Goal: Task Accomplishment & Management: Complete application form

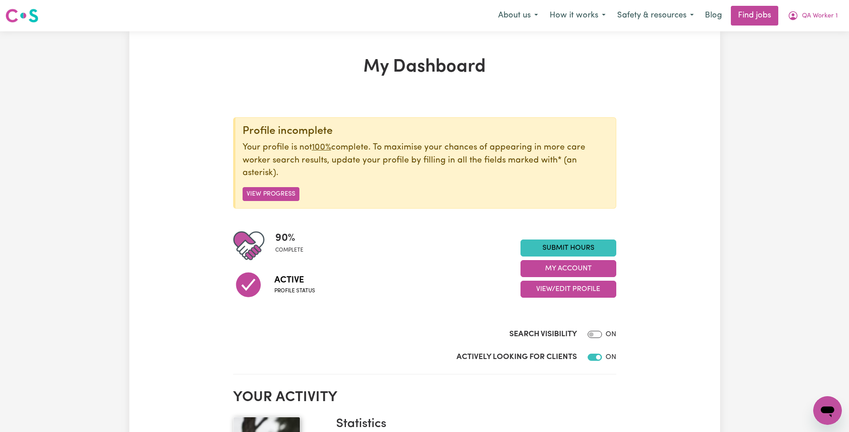
checkbox input "false"
click at [572, 266] on button "My Account" at bounding box center [569, 268] width 96 height 17
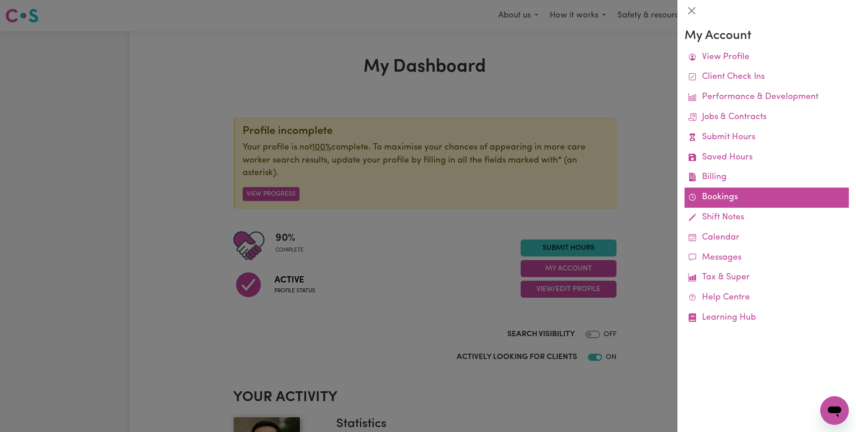
click at [722, 192] on link "Bookings" at bounding box center [766, 198] width 164 height 20
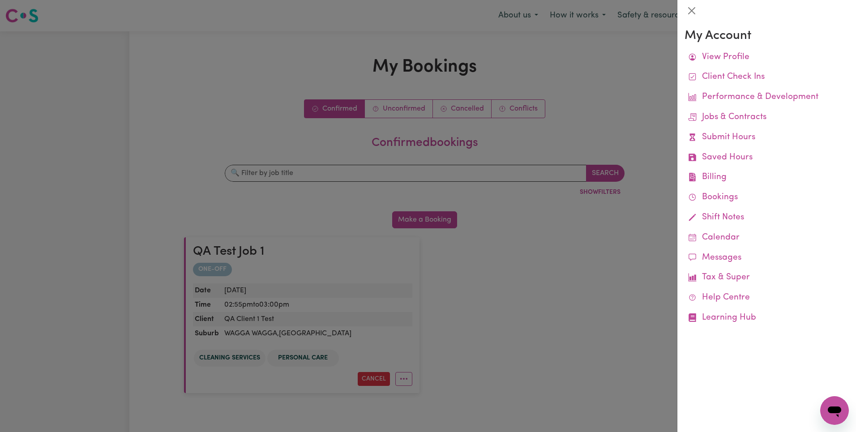
click at [414, 161] on div at bounding box center [428, 216] width 856 height 432
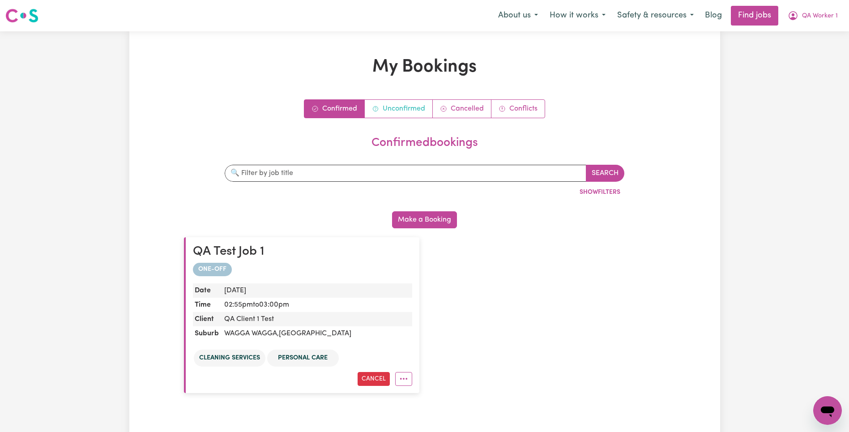
click at [405, 116] on link "Unconfirmed" at bounding box center [399, 109] width 68 height 18
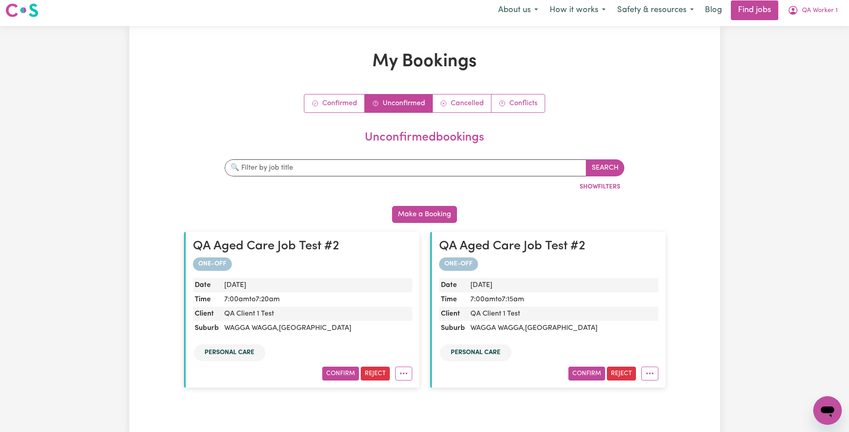
scroll to position [11, 0]
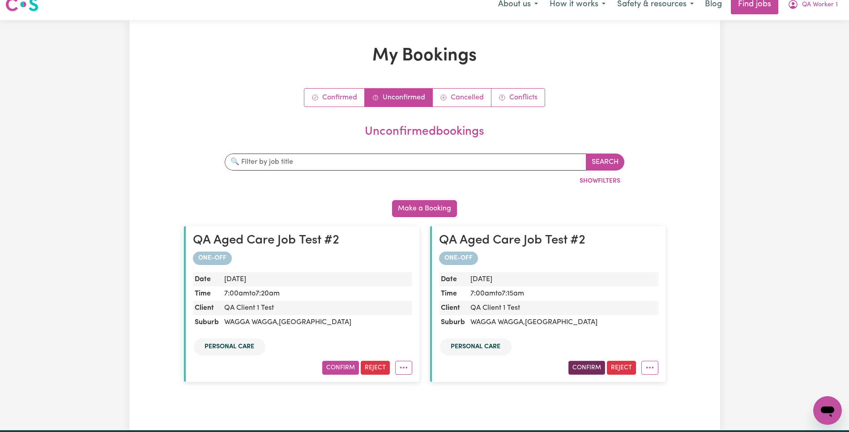
click at [590, 371] on button "Confirm" at bounding box center [586, 368] width 37 height 14
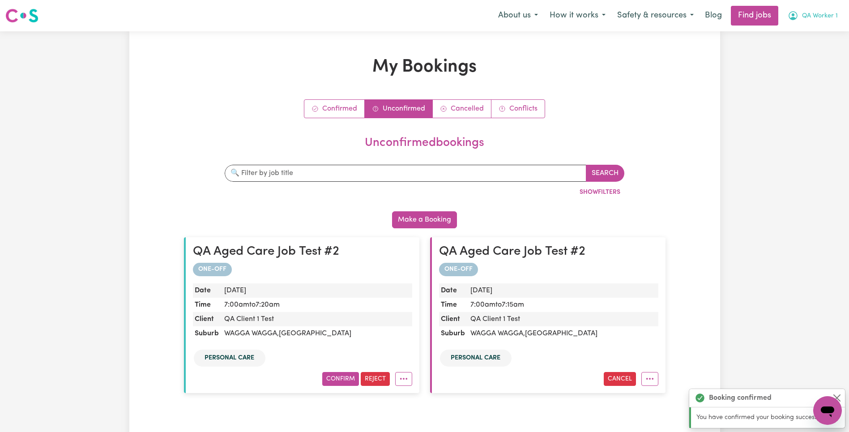
click at [829, 13] on span "QA Worker 1" at bounding box center [820, 16] width 36 height 10
click at [818, 31] on link "My Account" at bounding box center [808, 34] width 71 height 17
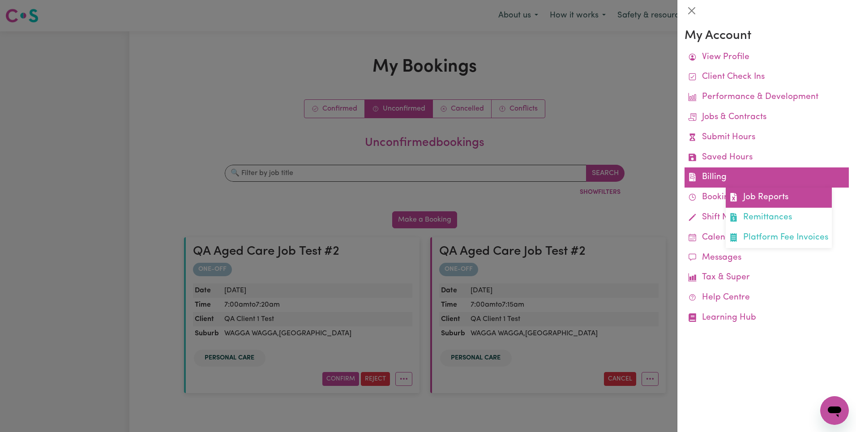
click at [768, 192] on link "Job Reports" at bounding box center [779, 198] width 106 height 20
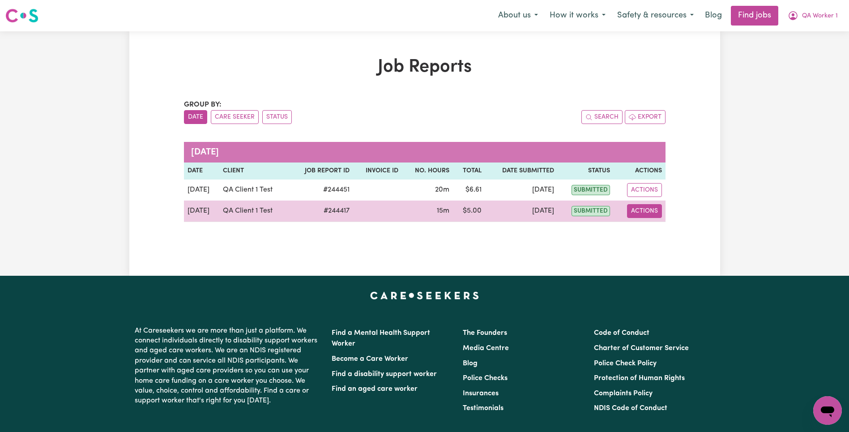
click at [654, 211] on button "Actions" at bounding box center [644, 211] width 35 height 14
click at [661, 228] on link "View Job Report" at bounding box center [666, 232] width 77 height 18
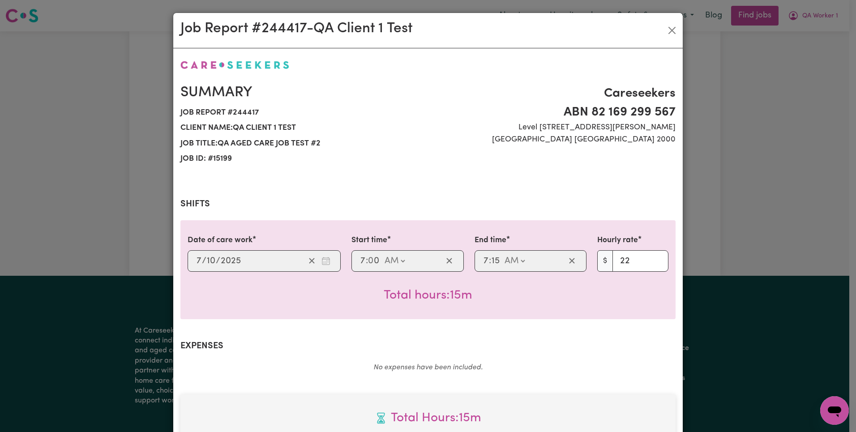
select select "22-Weekday"
click at [666, 34] on button "Close" at bounding box center [672, 30] width 14 height 14
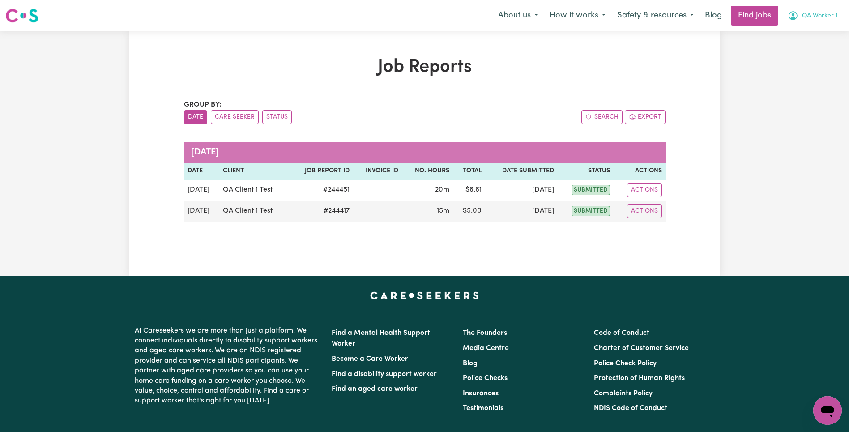
click at [821, 23] on button "QA Worker 1" at bounding box center [813, 15] width 62 height 19
click at [815, 33] on link "My Account" at bounding box center [808, 34] width 71 height 17
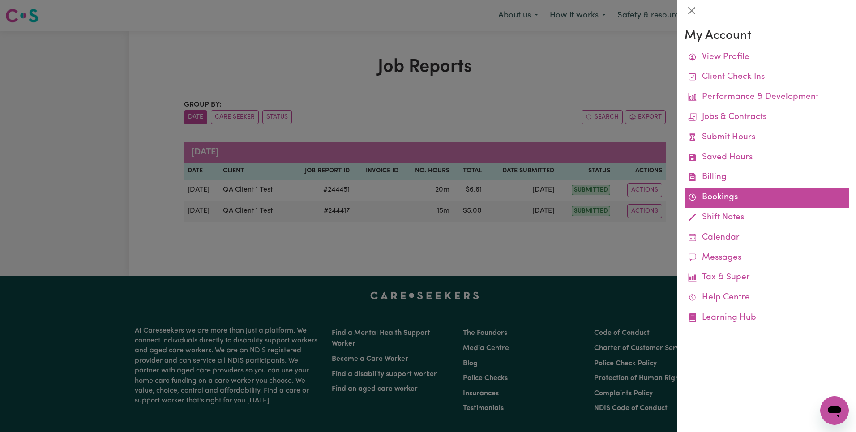
click at [757, 204] on link "Bookings" at bounding box center [766, 198] width 164 height 20
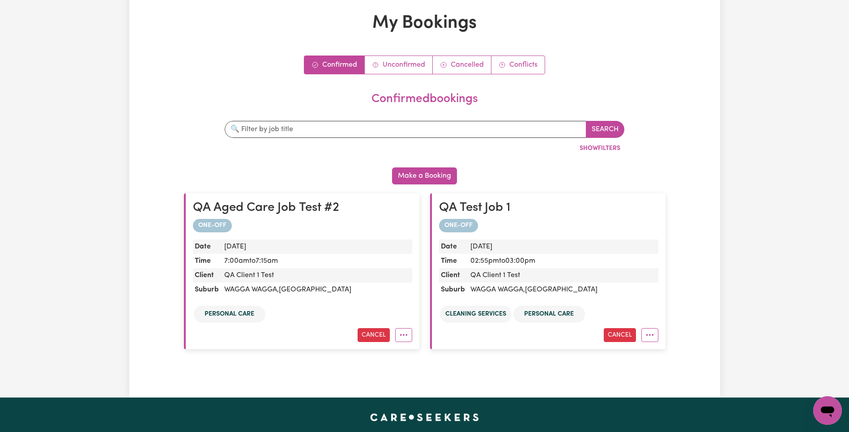
scroll to position [3, 0]
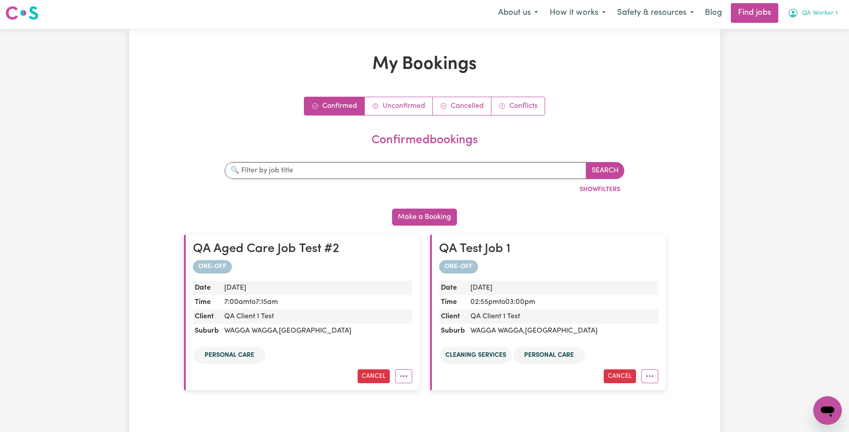
click at [835, 13] on span "QA Worker 1" at bounding box center [820, 14] width 36 height 10
click at [827, 30] on link "My Account" at bounding box center [808, 32] width 71 height 17
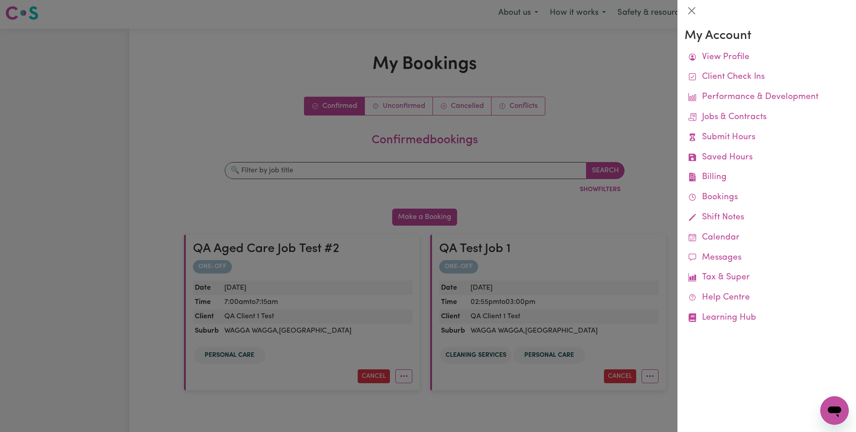
click at [401, 106] on div at bounding box center [428, 216] width 856 height 432
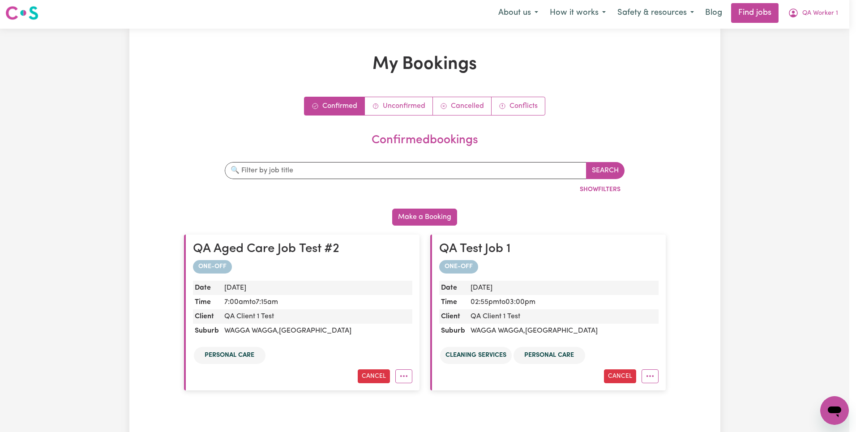
click at [396, 108] on link "Unconfirmed" at bounding box center [399, 106] width 68 height 18
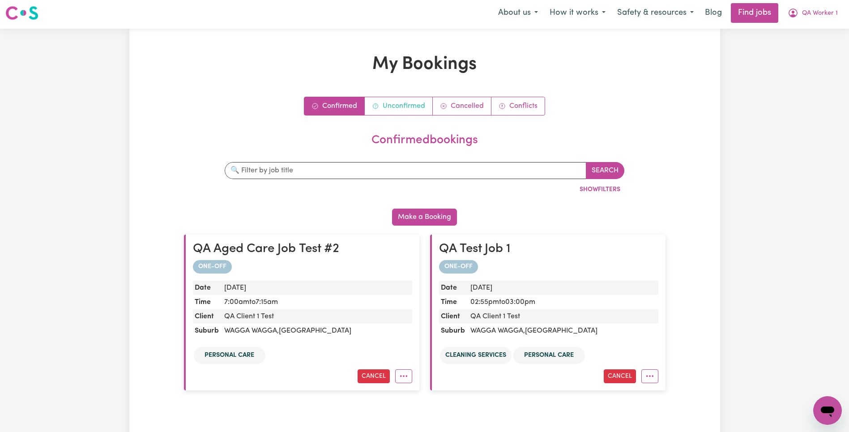
click at [413, 113] on link "Unconfirmed" at bounding box center [399, 106] width 68 height 18
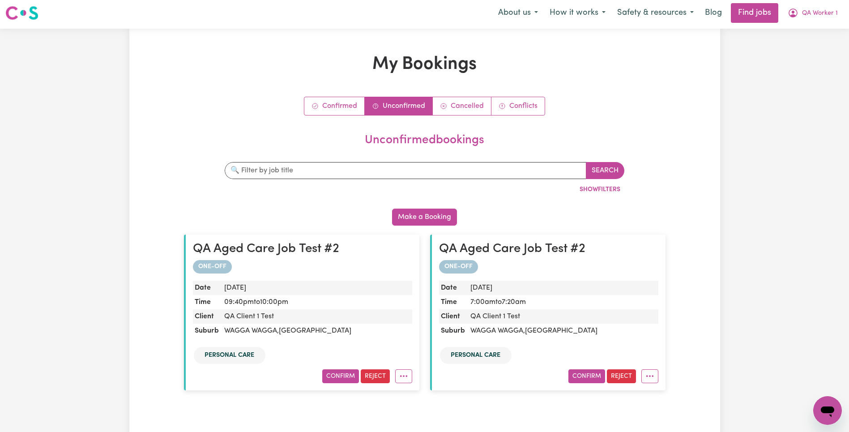
click at [346, 370] on button "Confirm" at bounding box center [340, 376] width 37 height 14
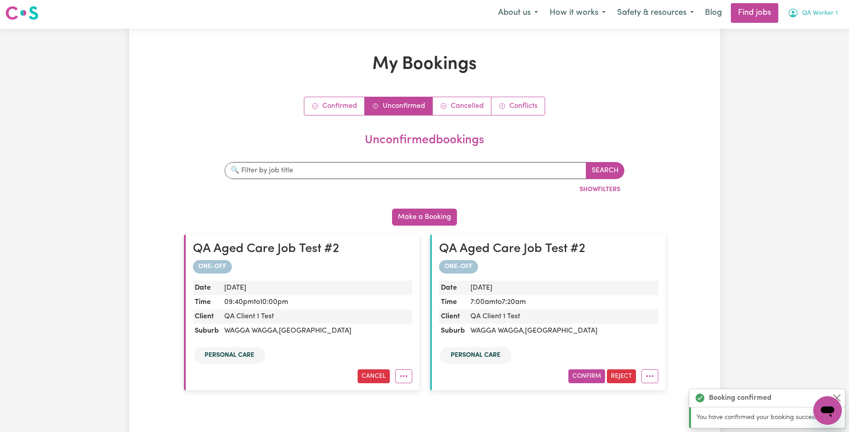
click at [824, 14] on span "QA Worker 1" at bounding box center [820, 14] width 36 height 10
click at [838, 48] on link "My Dashboard" at bounding box center [808, 48] width 71 height 17
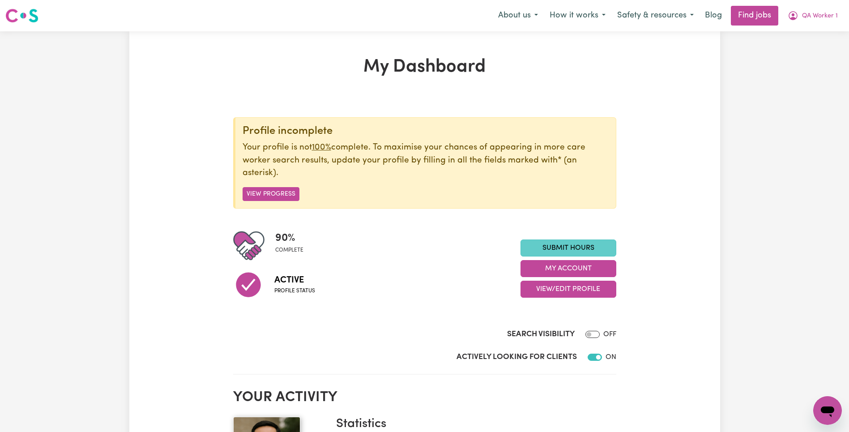
click at [561, 247] on link "Submit Hours" at bounding box center [569, 247] width 96 height 17
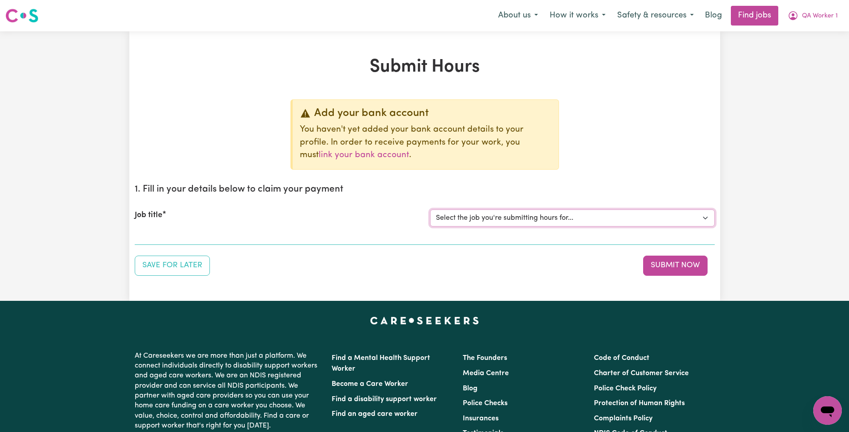
click at [505, 216] on select "Select the job you're submitting hours for... [QA Client 1 Test] QA Aged Care J…" at bounding box center [572, 217] width 285 height 17
select select "15199"
click at [430, 209] on select "Select the job you're submitting hours for... [QA Client 1 Test] QA Aged Care J…" at bounding box center [572, 217] width 285 height 17
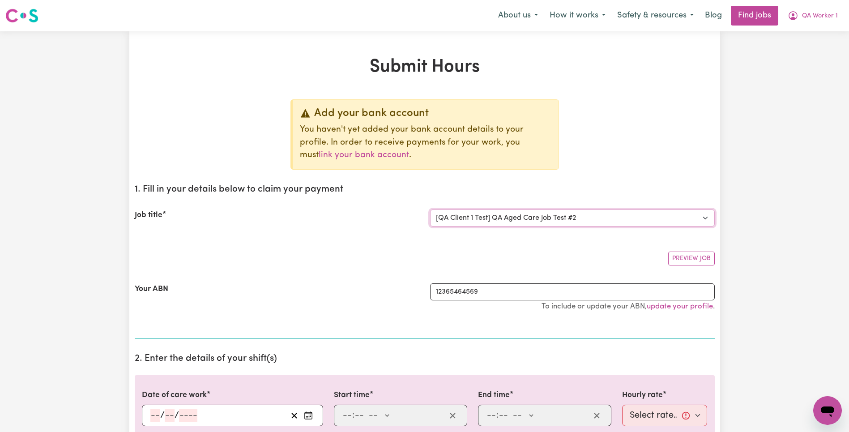
scroll to position [105, 0]
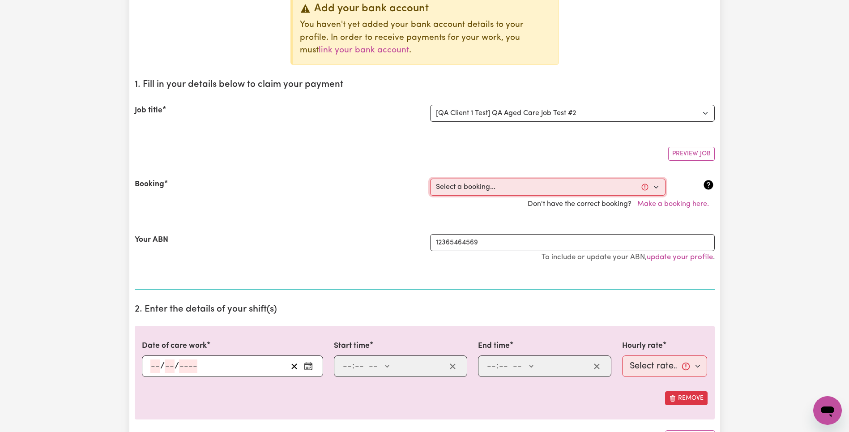
click at [573, 188] on select "Select a booking... Tue, October 7, 2025 - 7:00am to 7:15am (ONE-OFF) Wed, Octo…" at bounding box center [547, 187] width 235 height 17
select select "369167"
click at [430, 179] on select "Select a booking... Tue, October 7, 2025 - 7:00am to 7:15am (ONE-OFF) Wed, Octo…" at bounding box center [547, 187] width 235 height 17
type input "[DATE]"
type input "7"
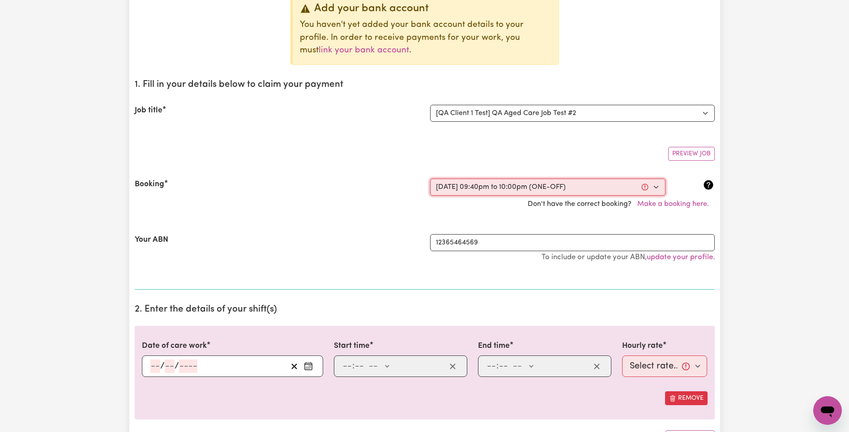
type input "10"
type input "2025"
type input "21:40"
type input "9"
type input "40"
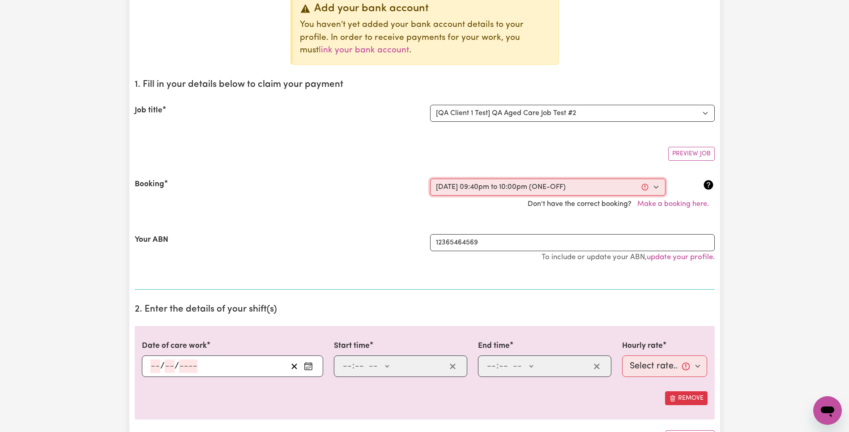
select select "pm"
type input "22:00"
type input "10"
type input "0"
select select "pm"
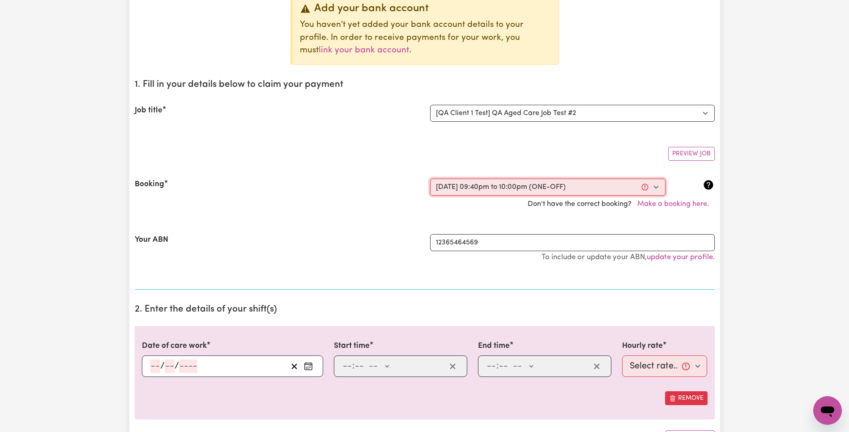
select select "22-Weekday"
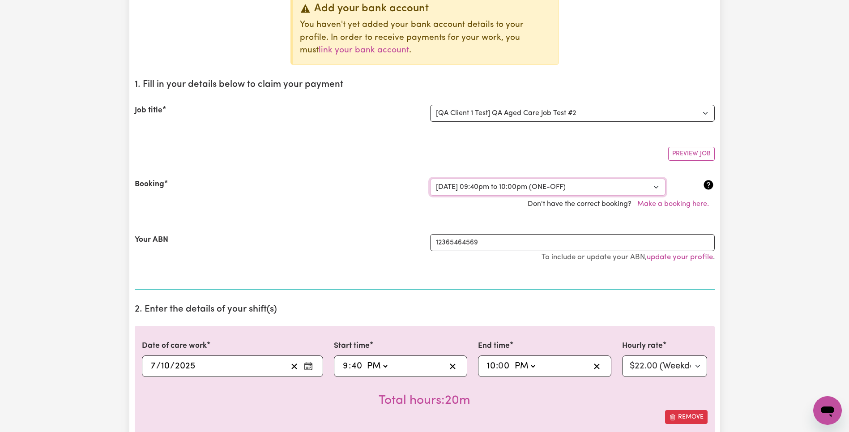
scroll to position [211, 0]
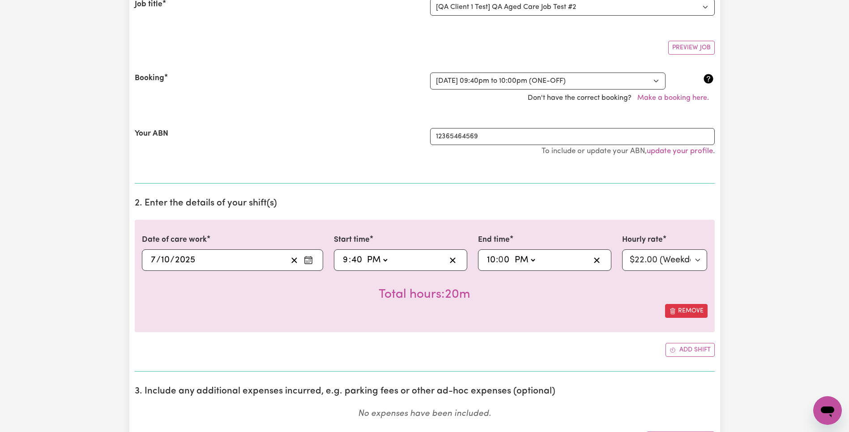
click at [346, 260] on input "9" at bounding box center [345, 259] width 6 height 13
type input "18:40"
type input "6"
type input "19:00"
type input "7"
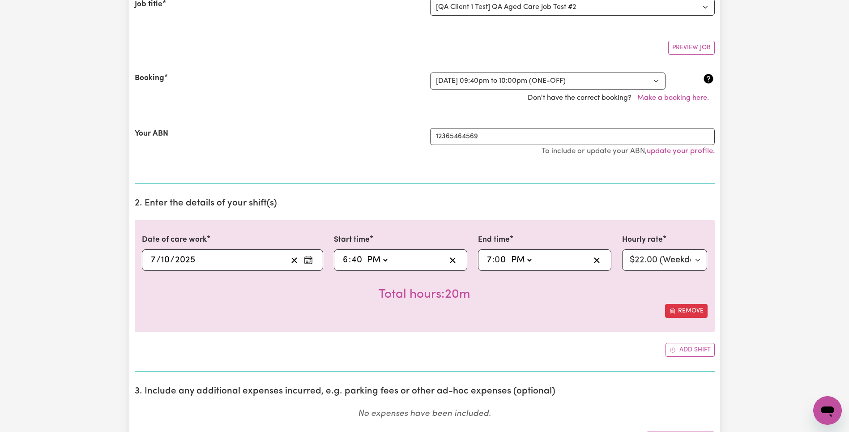
click at [556, 343] on div "Add shift" at bounding box center [425, 350] width 580 height 14
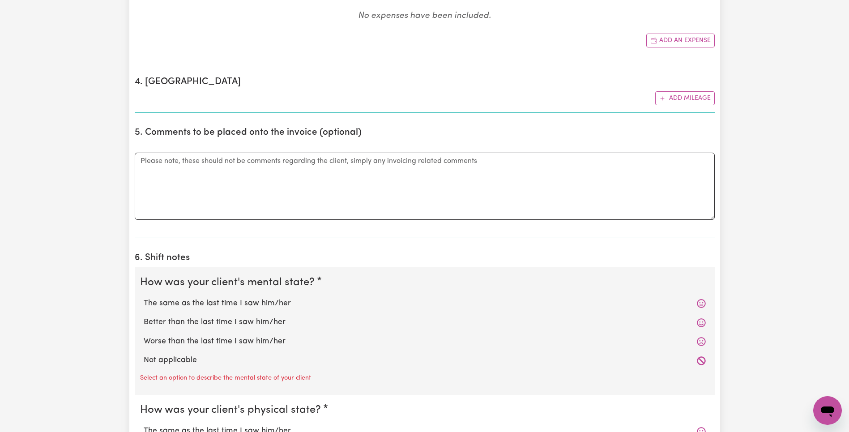
drag, startPoint x: 214, startPoint y: 303, endPoint x: 220, endPoint y: 301, distance: 6.2
click at [214, 303] on label "The same as the last time I saw him/her" at bounding box center [425, 304] width 562 height 12
click at [144, 298] on input "The same as the last time I saw him/her" at bounding box center [143, 297] width 0 height 0
radio input "true"
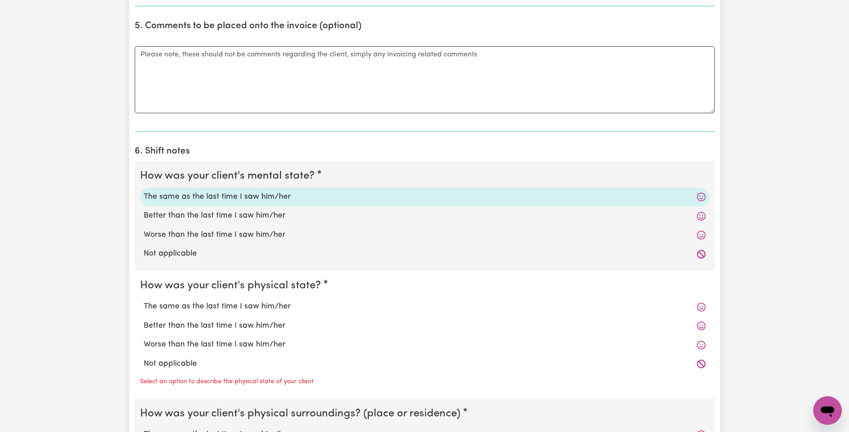
click at [209, 324] on label "Better than the last time I saw him/her" at bounding box center [425, 326] width 562 height 12
click at [144, 320] on input "Better than the last time I saw him/her" at bounding box center [143, 320] width 0 height 0
radio input "true"
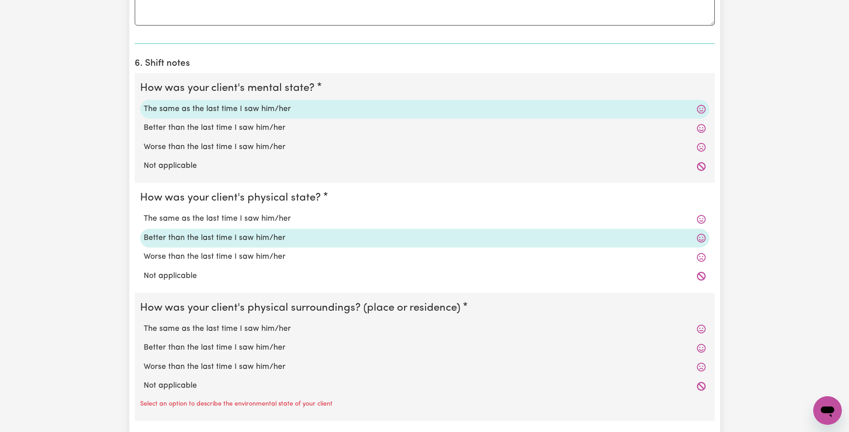
click at [208, 365] on label "Worse than the last time I saw him/her" at bounding box center [425, 367] width 562 height 12
click at [144, 361] on input "Worse than the last time I saw him/her" at bounding box center [143, 361] width 0 height 0
radio input "true"
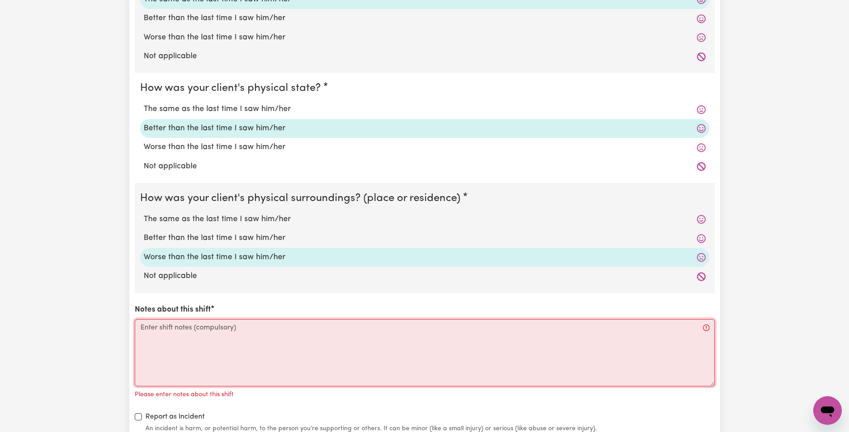
click at [231, 346] on textarea "Notes about this shift" at bounding box center [425, 352] width 580 height 67
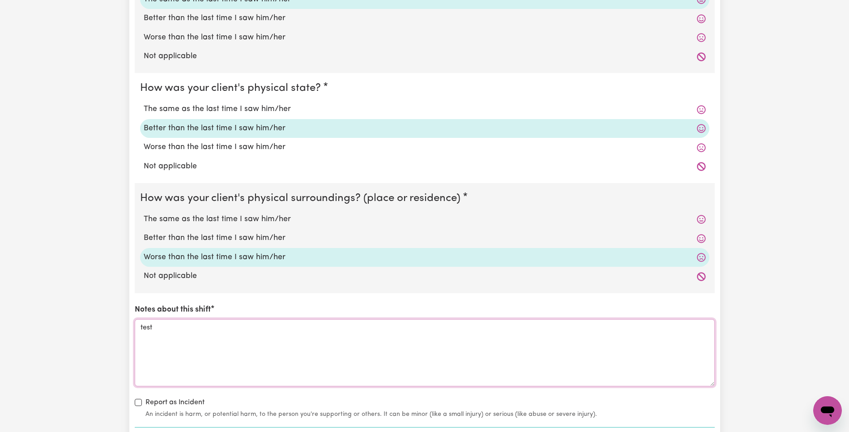
scroll to position [1120, 0]
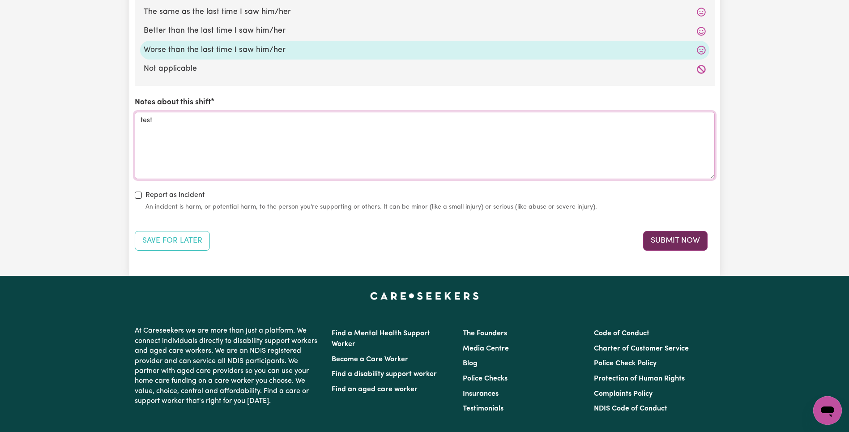
type textarea "test"
click at [680, 238] on button "Submit Now" at bounding box center [675, 241] width 64 height 20
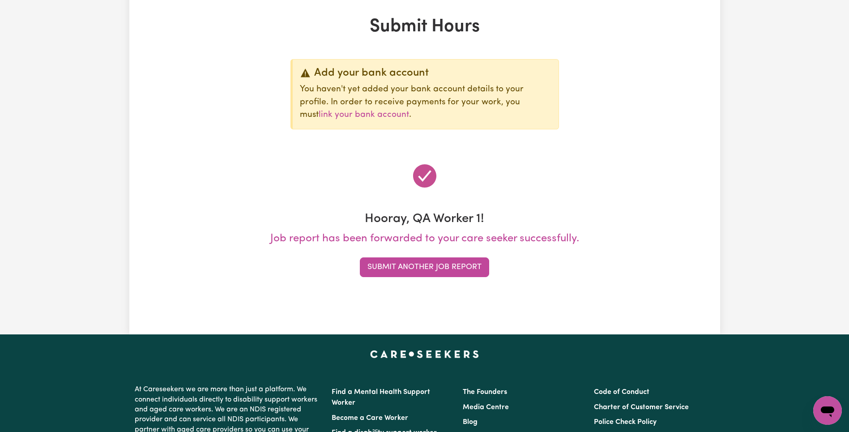
scroll to position [0, 0]
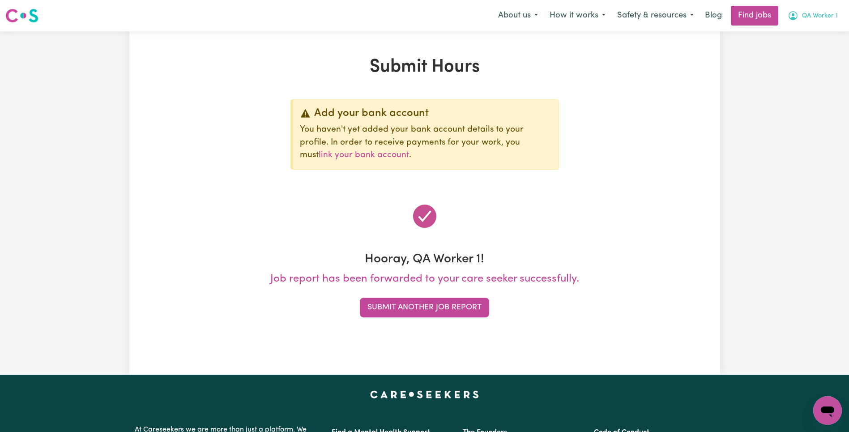
drag, startPoint x: 816, startPoint y: 14, endPoint x: 815, endPoint y: 22, distance: 8.1
click at [816, 15] on span "QA Worker 1" at bounding box center [820, 16] width 36 height 10
click at [812, 34] on link "My Account" at bounding box center [808, 34] width 71 height 17
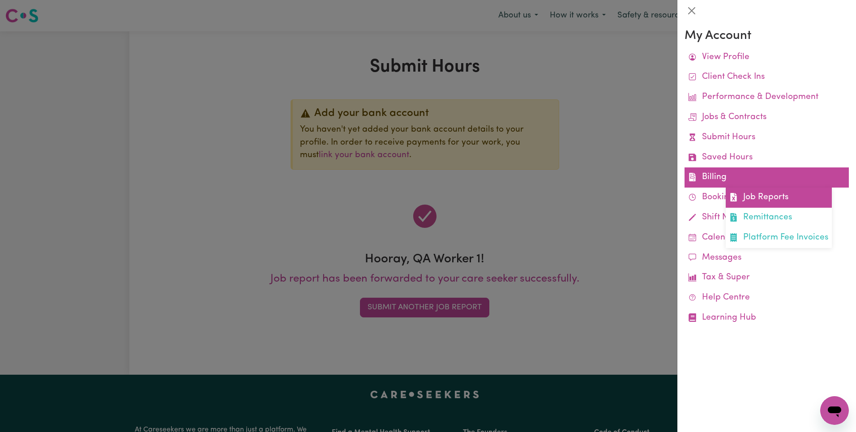
click at [768, 196] on link "Job Reports" at bounding box center [779, 198] width 106 height 20
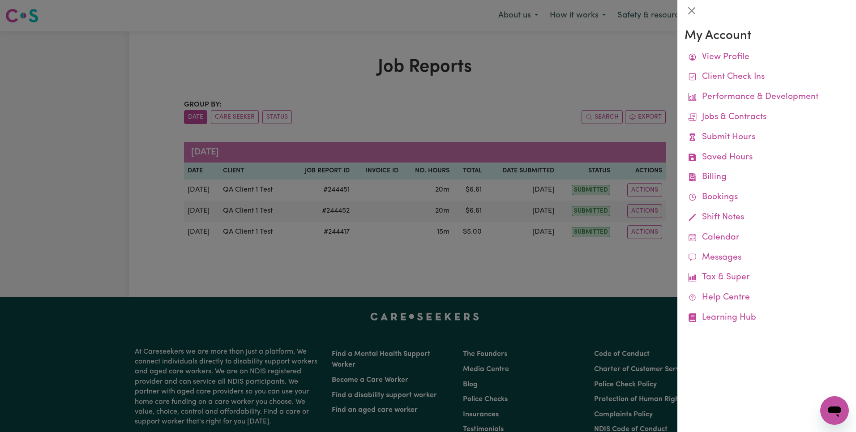
click at [525, 112] on div at bounding box center [428, 216] width 856 height 432
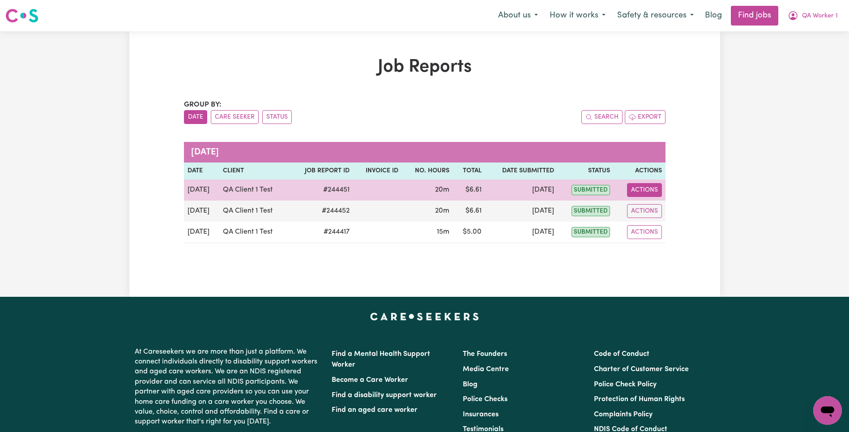
click at [644, 189] on button "Actions" at bounding box center [644, 190] width 35 height 14
click at [650, 205] on link "View Job Report" at bounding box center [666, 211] width 77 height 18
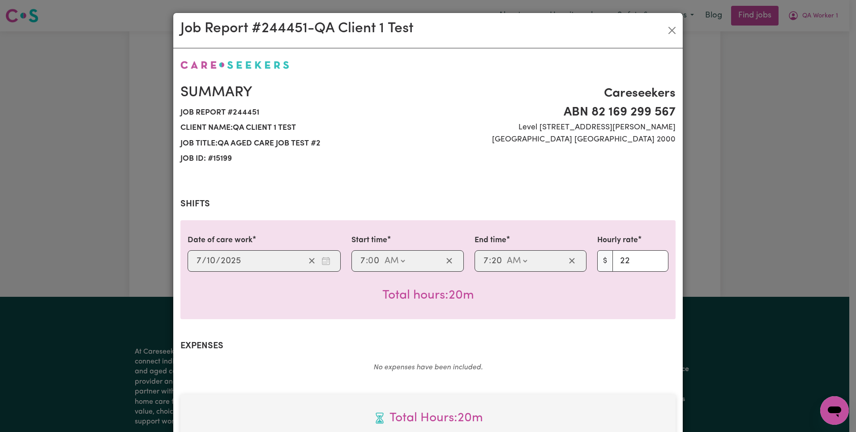
click at [722, 179] on div "Job Report # 244451 - QA Client 1 Test Summary Job report # 244451 Client name:…" at bounding box center [428, 216] width 856 height 432
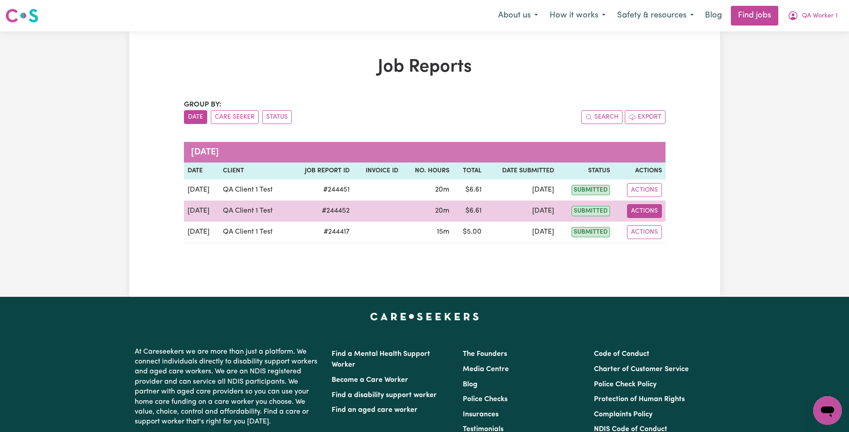
click at [640, 216] on button "Actions" at bounding box center [644, 211] width 35 height 14
select select "pm"
select select "22-Weekday"
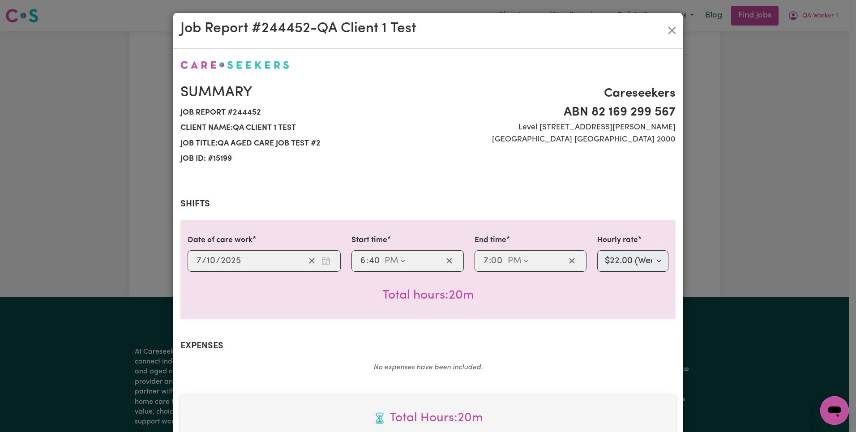
click at [728, 189] on div "Job Report # 244452 - QA Client 1 Test Summary Job report # 244452 Client name:…" at bounding box center [428, 216] width 856 height 432
